Goal: Task Accomplishment & Management: Complete application form

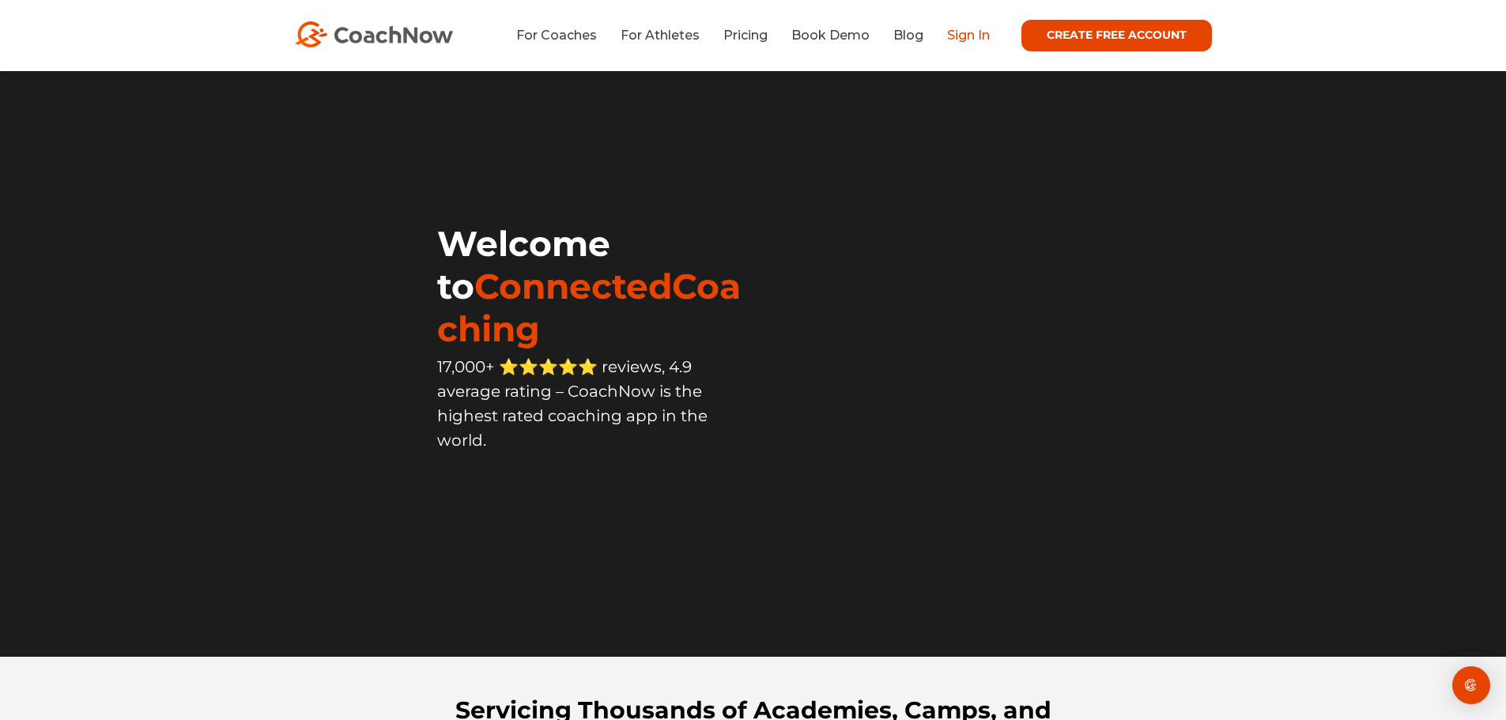
click at [959, 36] on link "Sign In" at bounding box center [968, 35] width 43 height 15
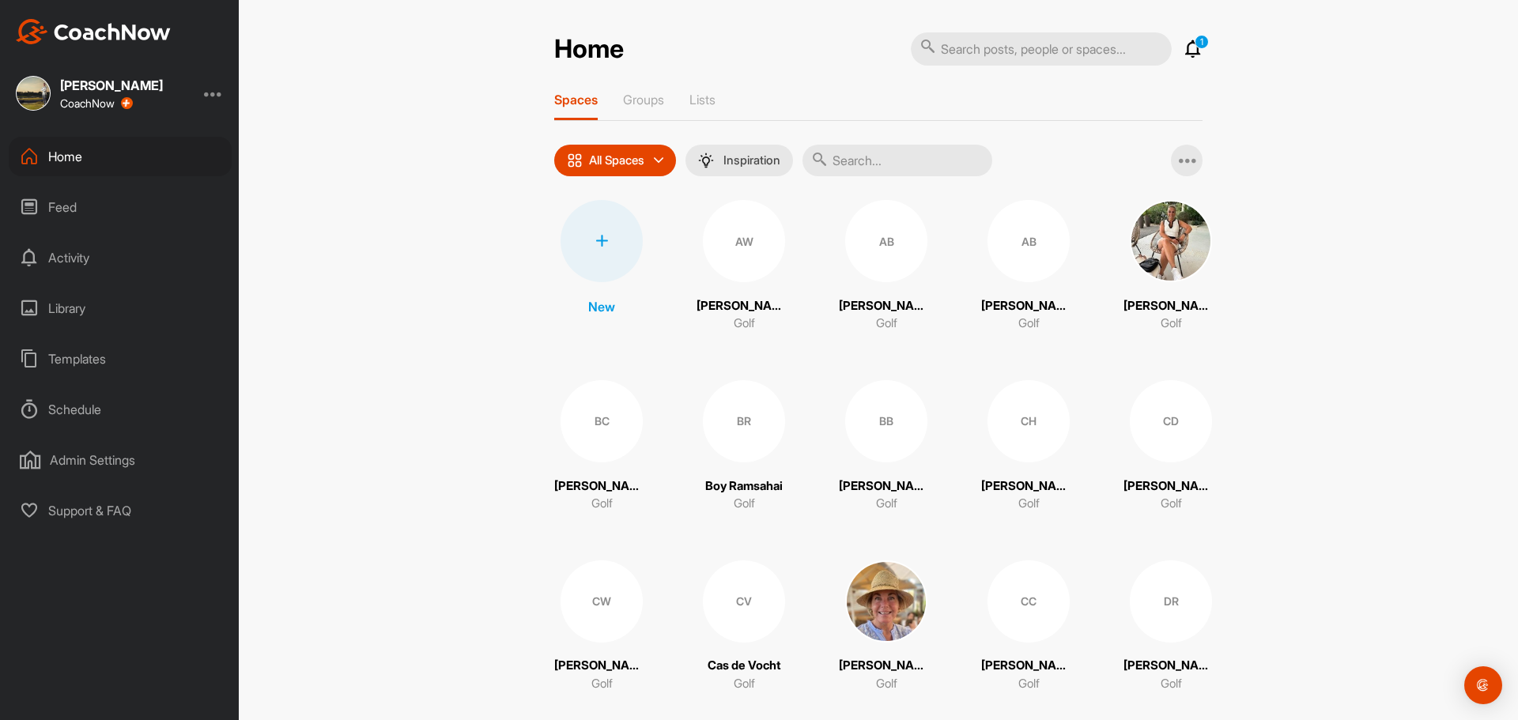
click at [908, 168] on input "text" at bounding box center [897, 161] width 190 height 32
click at [605, 236] on div at bounding box center [601, 241] width 82 height 82
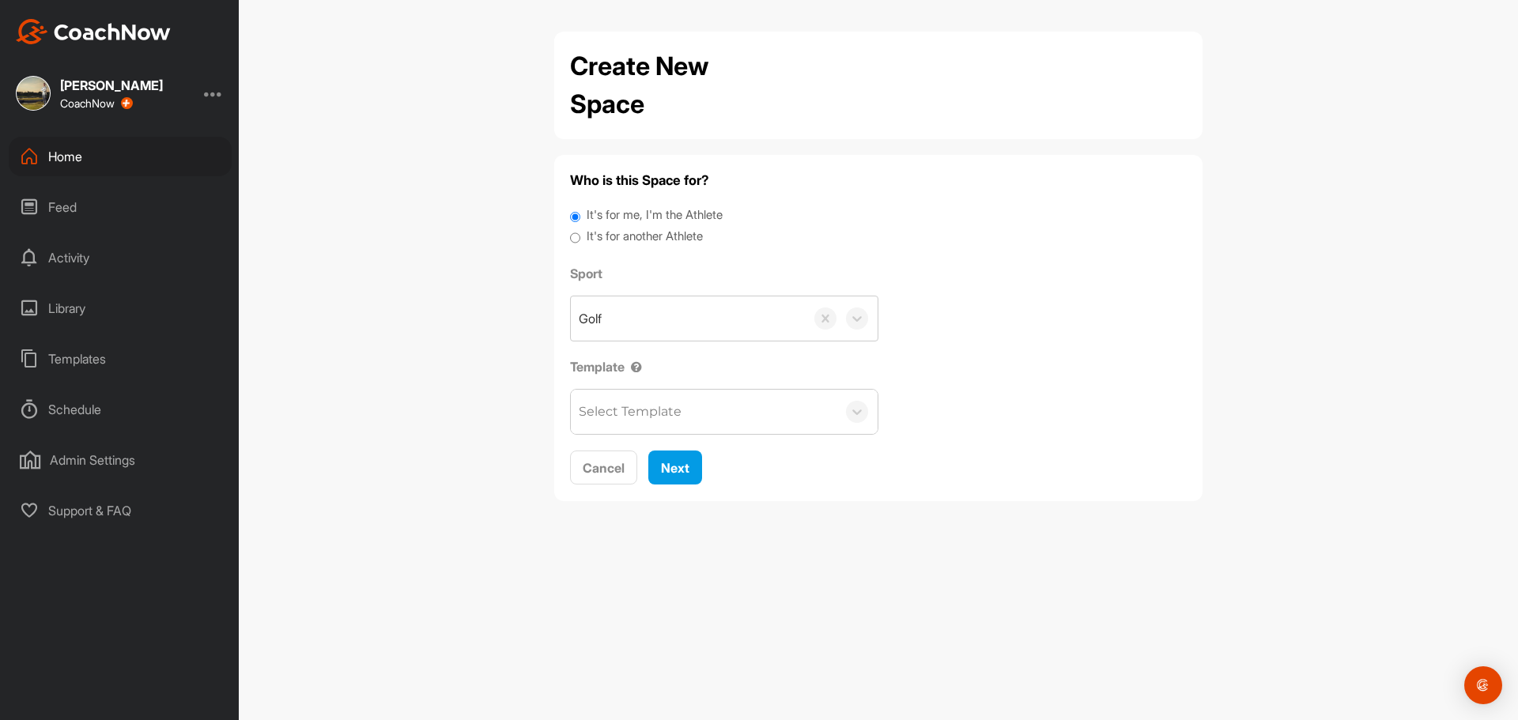
click at [677, 241] on label "It's for another Athlete" at bounding box center [645, 237] width 116 height 18
click at [580, 241] on input "It's for another Athlete" at bounding box center [575, 238] width 10 height 21
radio input "true"
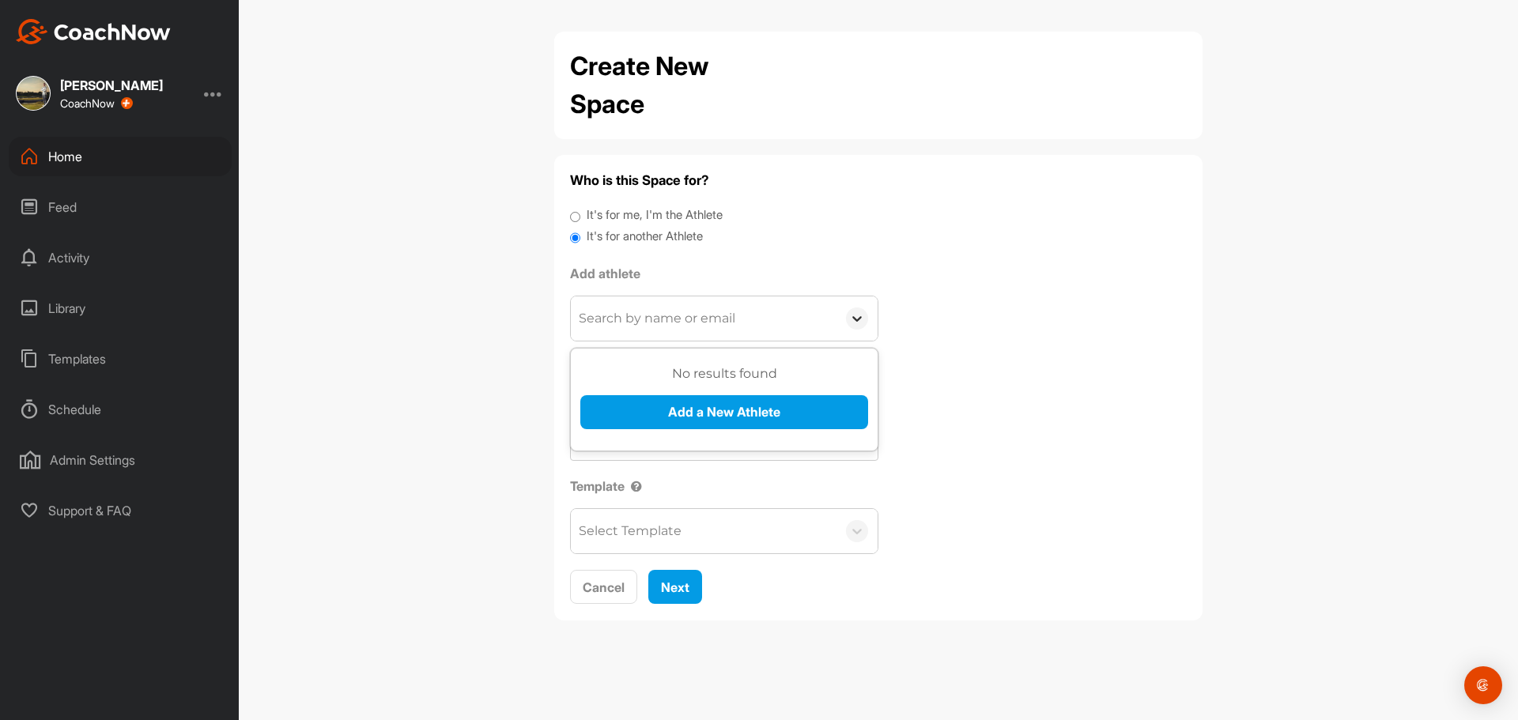
click at [867, 318] on div at bounding box center [857, 319] width 22 height 22
click at [782, 400] on button "Add a New Athlete" at bounding box center [724, 412] width 288 height 34
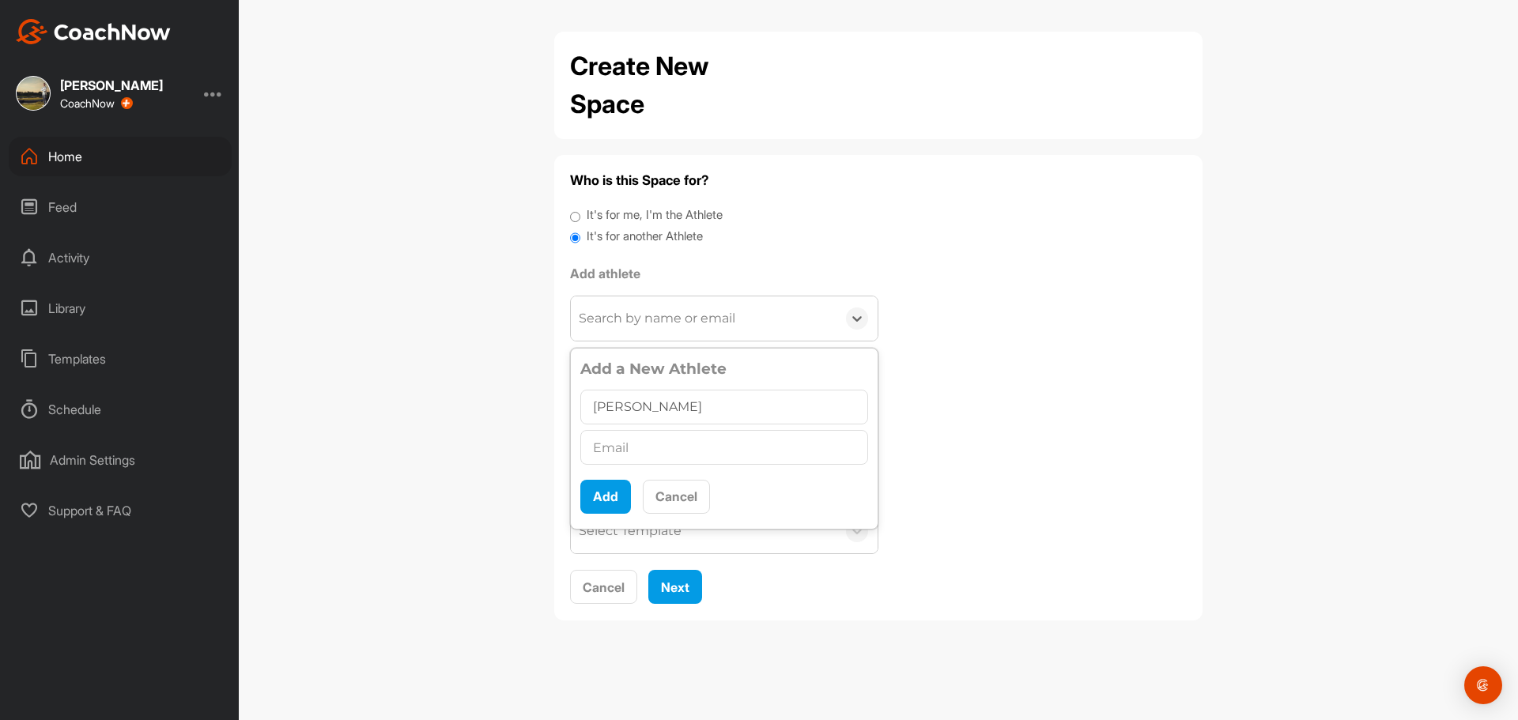
type input "[PERSON_NAME]"
click at [680, 413] on input "[PERSON_NAME]" at bounding box center [724, 407] width 288 height 35
click at [662, 454] on input "text" at bounding box center [724, 447] width 288 height 35
drag, startPoint x: 747, startPoint y: 450, endPoint x: 589, endPoint y: 453, distance: 158.1
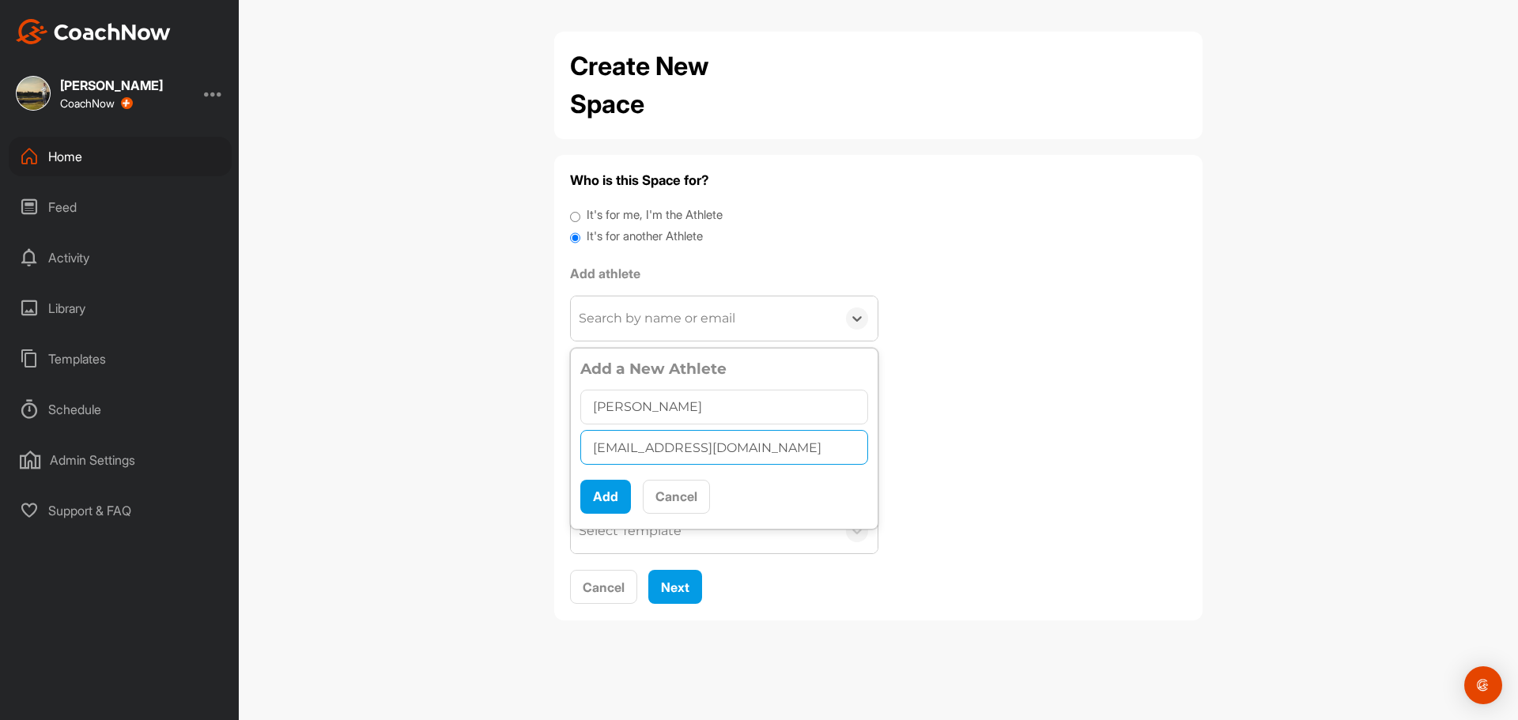
click at [589, 453] on input "[EMAIL_ADDRESS][DOMAIN_NAME]" at bounding box center [724, 447] width 288 height 35
type input "[EMAIL_ADDRESS][DOMAIN_NAME]"
click at [610, 492] on button "Add" at bounding box center [605, 497] width 51 height 34
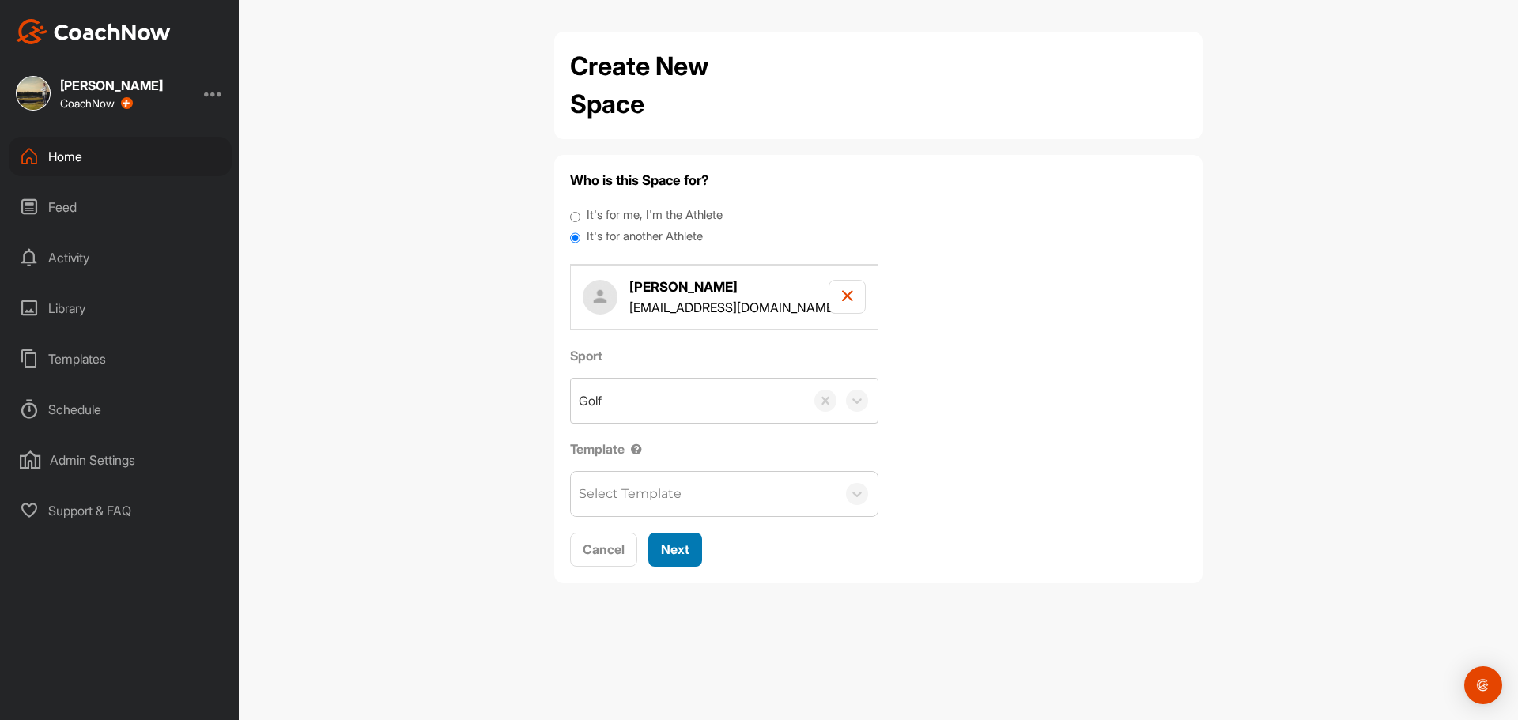
click at [663, 553] on span "Next" at bounding box center [675, 550] width 28 height 16
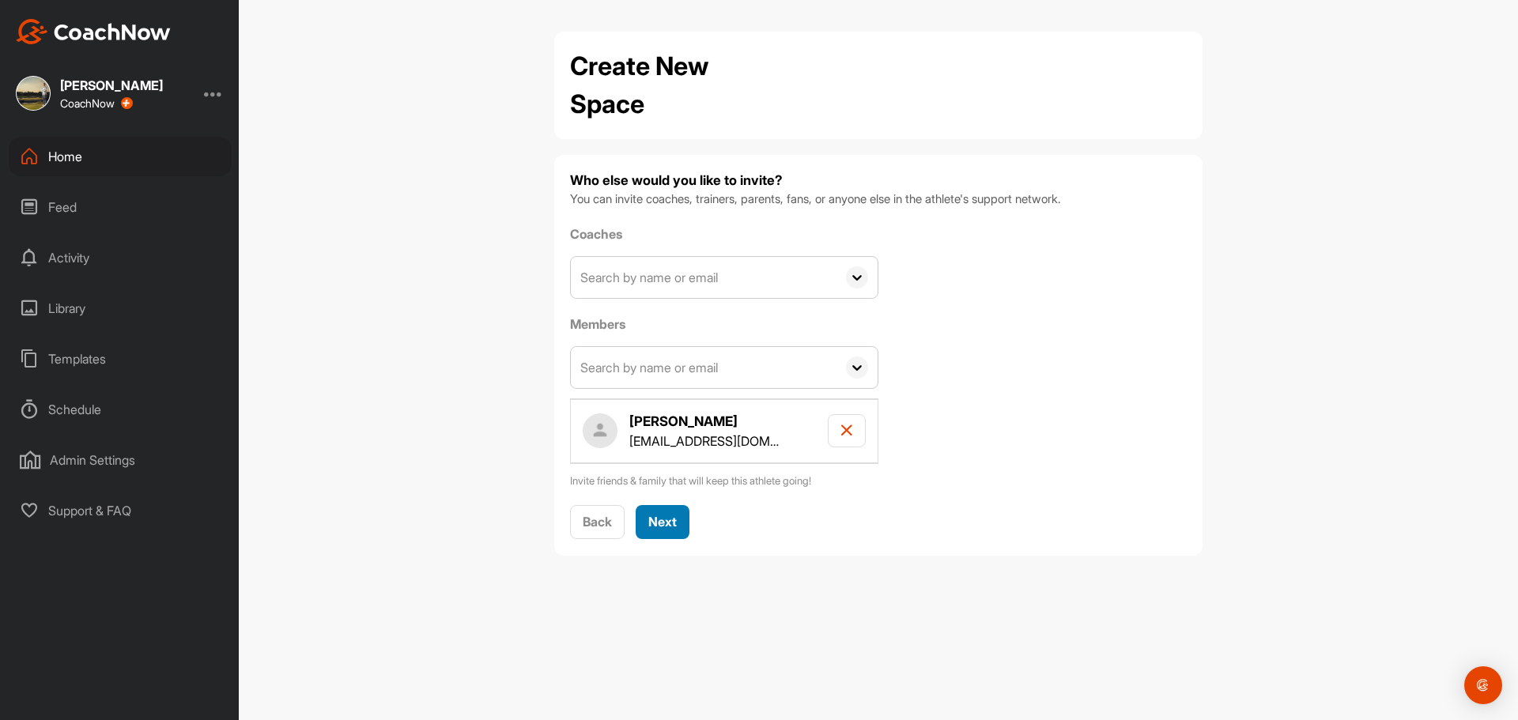
click at [677, 521] on span "Next" at bounding box center [662, 522] width 28 height 16
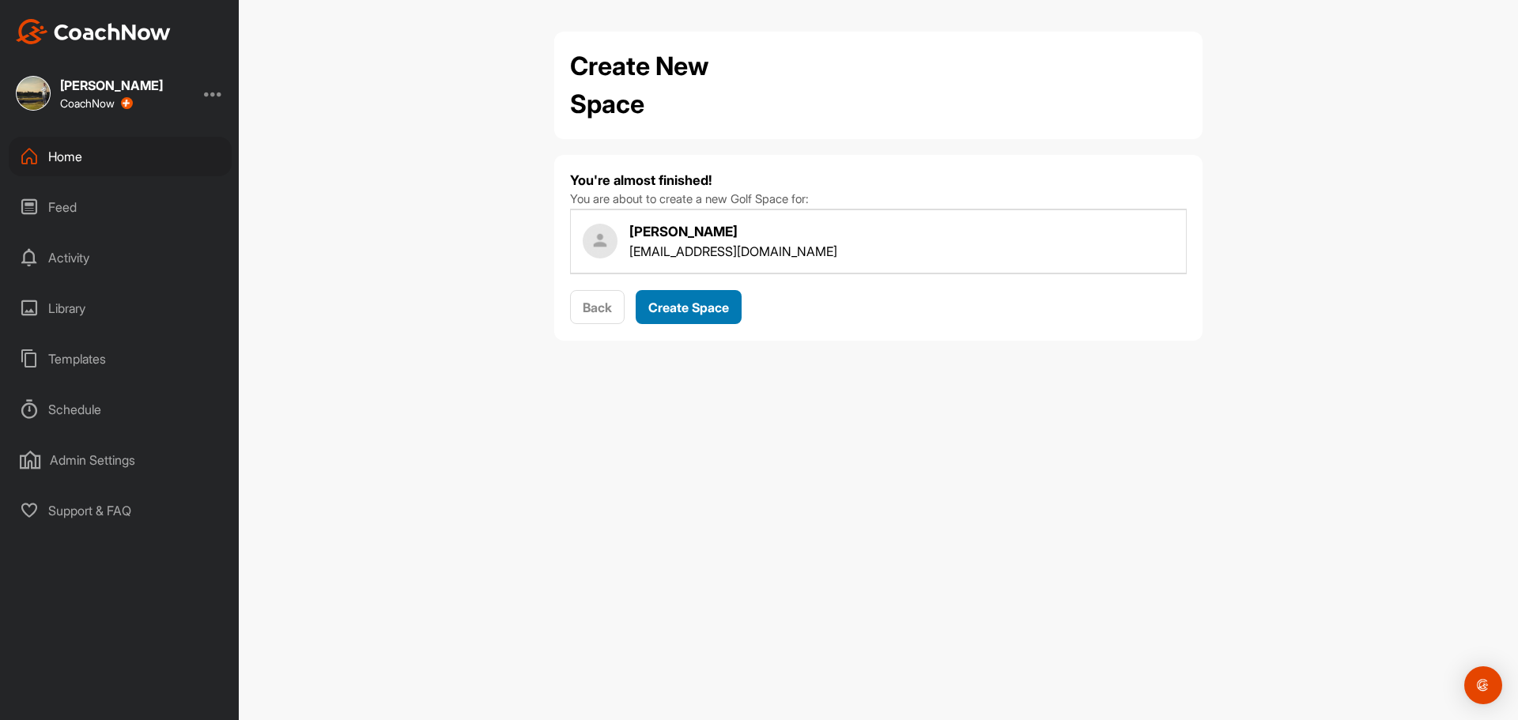
click at [692, 312] on span "Create Space" at bounding box center [688, 308] width 81 height 16
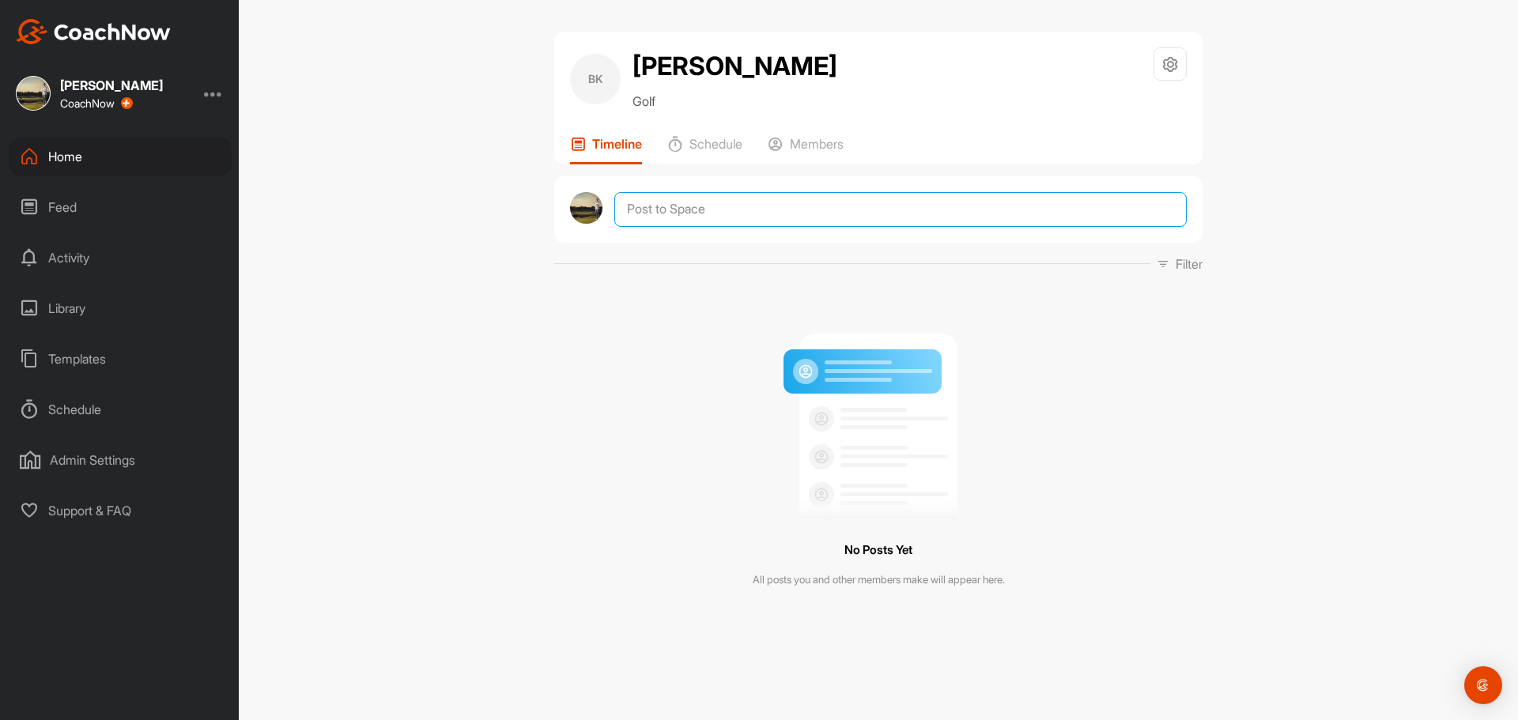
click at [669, 209] on textarea at bounding box center [900, 209] width 572 height 35
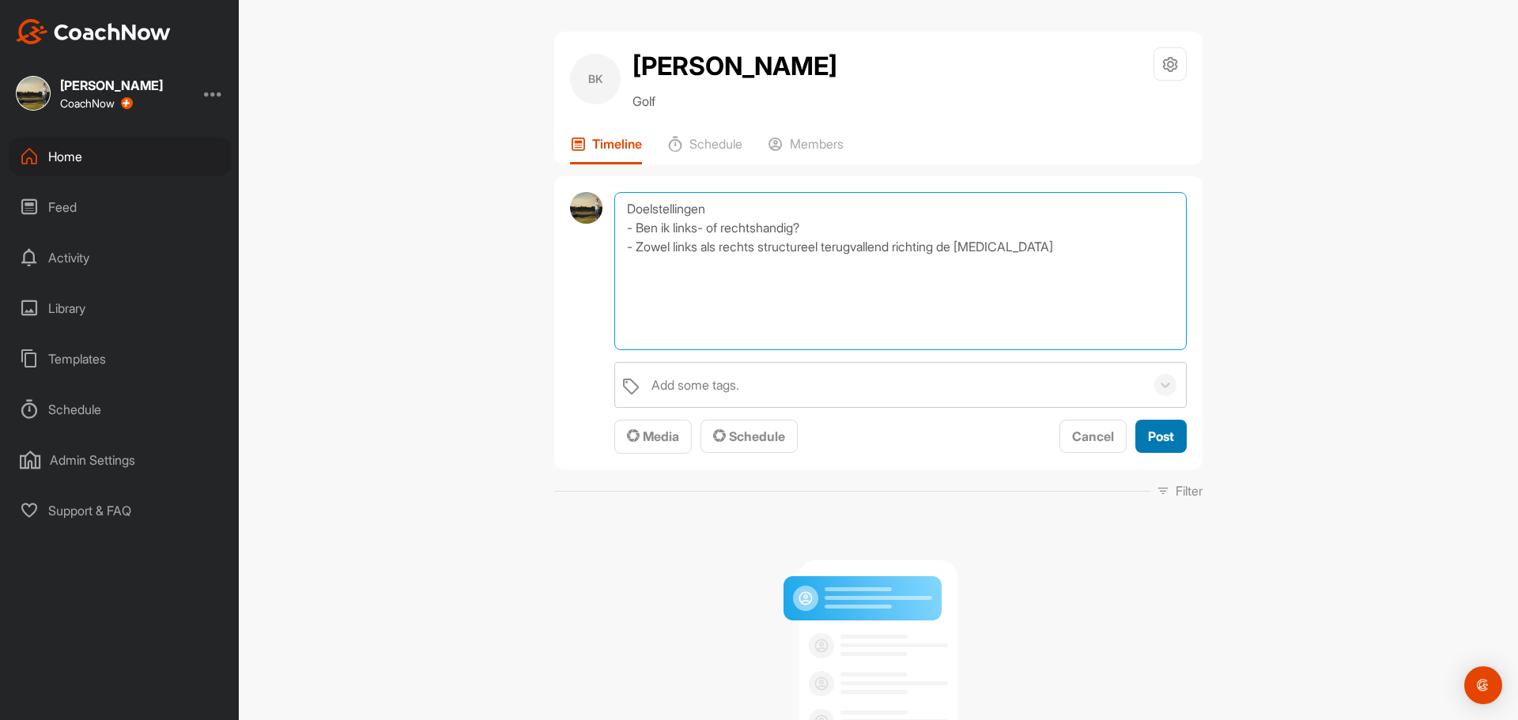
type textarea "Doelstellingen - Ben ik links- of rechtshandig? - Zowel links als rechts struct…"
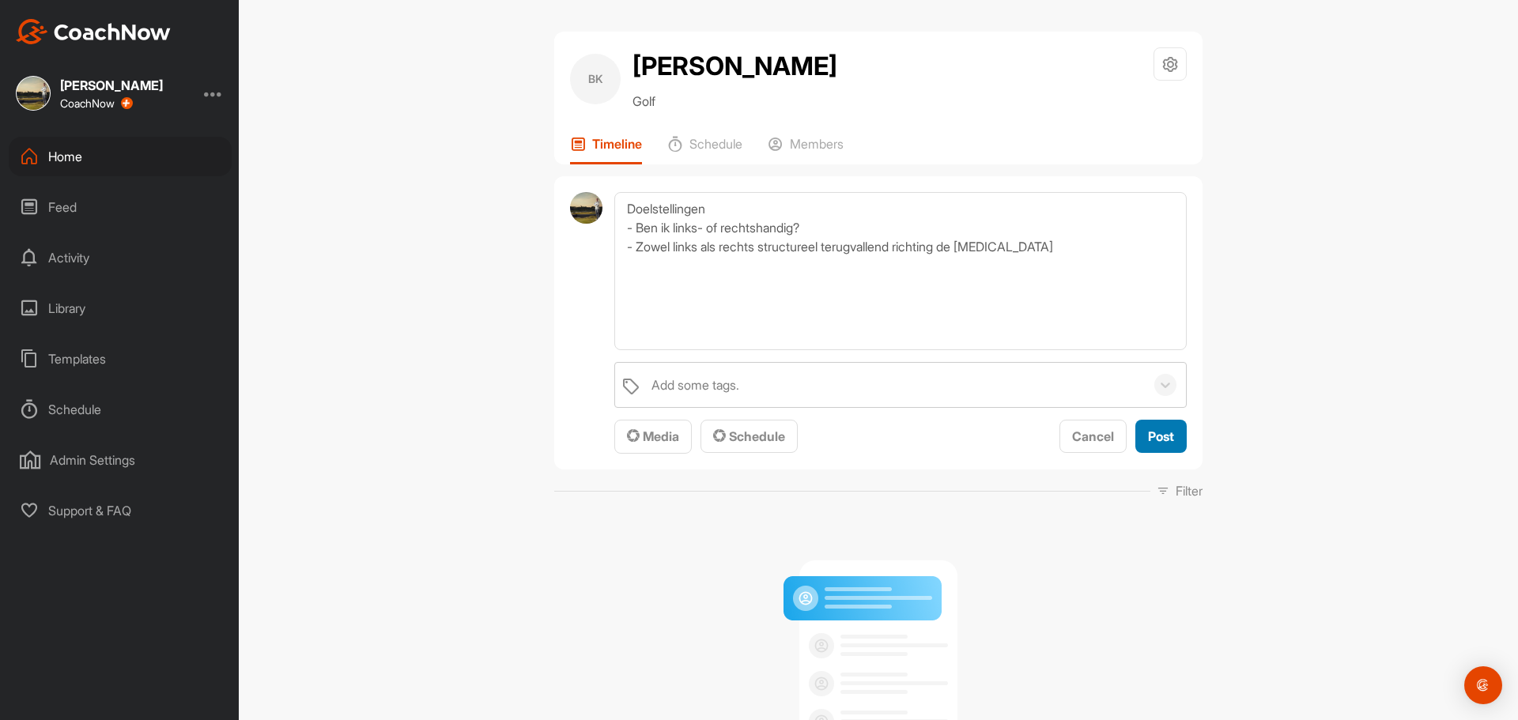
click at [1164, 432] on span "Post" at bounding box center [1161, 436] width 26 height 16
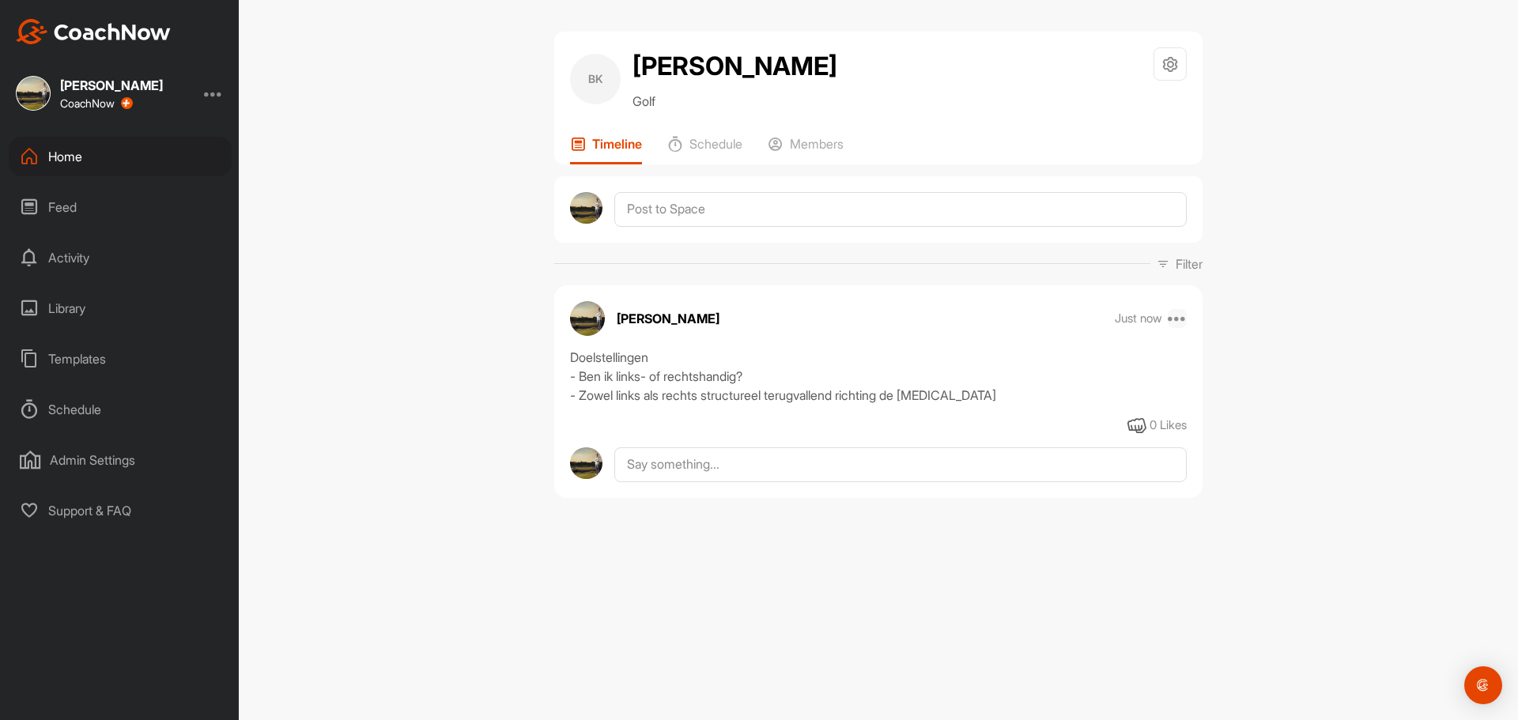
click at [1181, 315] on icon at bounding box center [1177, 318] width 19 height 19
click at [1062, 372] on button "Edit" at bounding box center [1079, 371] width 213 height 52
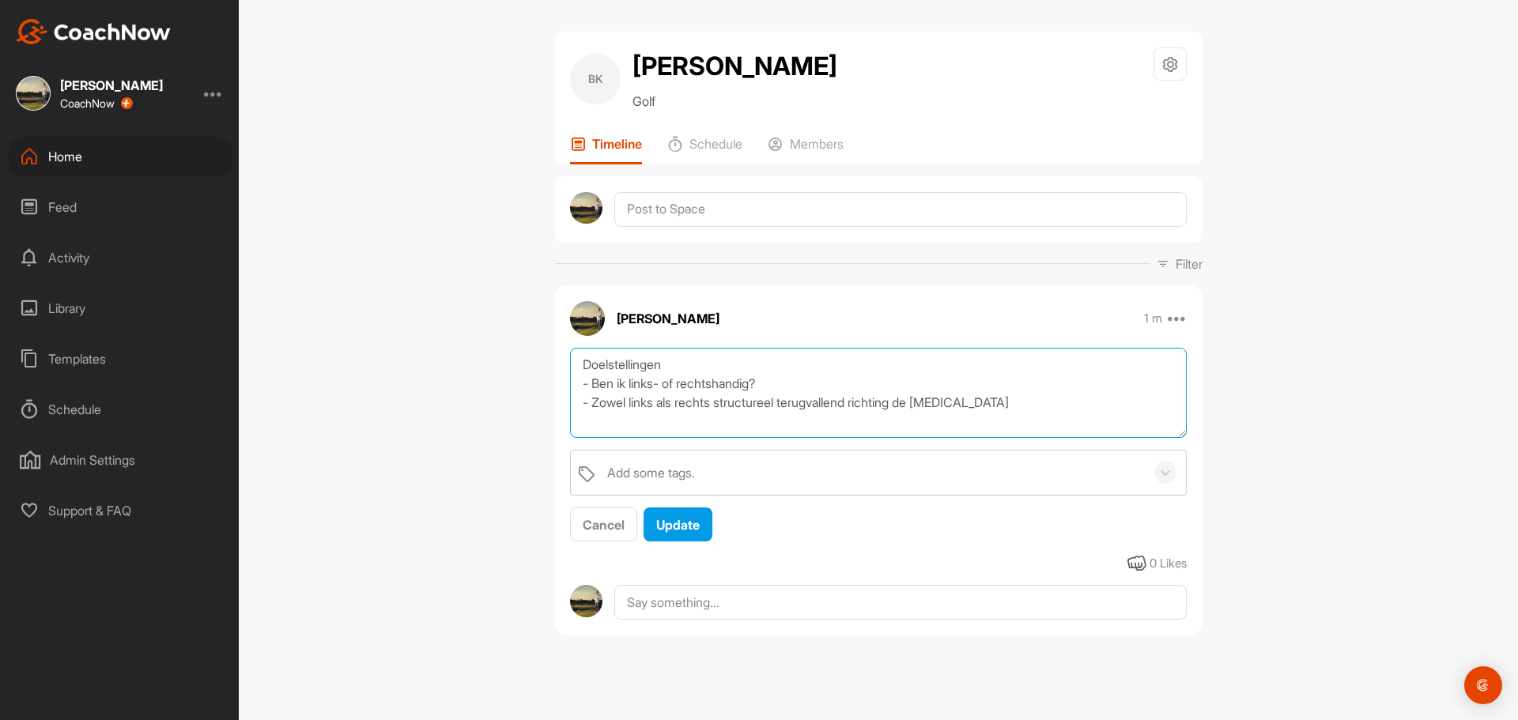
click at [972, 406] on textarea "Doelstellingen - Ben ik links- of rechtshandig? - Zowel links als rechts struct…" at bounding box center [878, 393] width 617 height 91
type textarea "Doelstellingen - Ben ik links- of rechtshandig? - Zowel links als rechts struct…"
click at [704, 523] on button "Update" at bounding box center [677, 525] width 69 height 34
